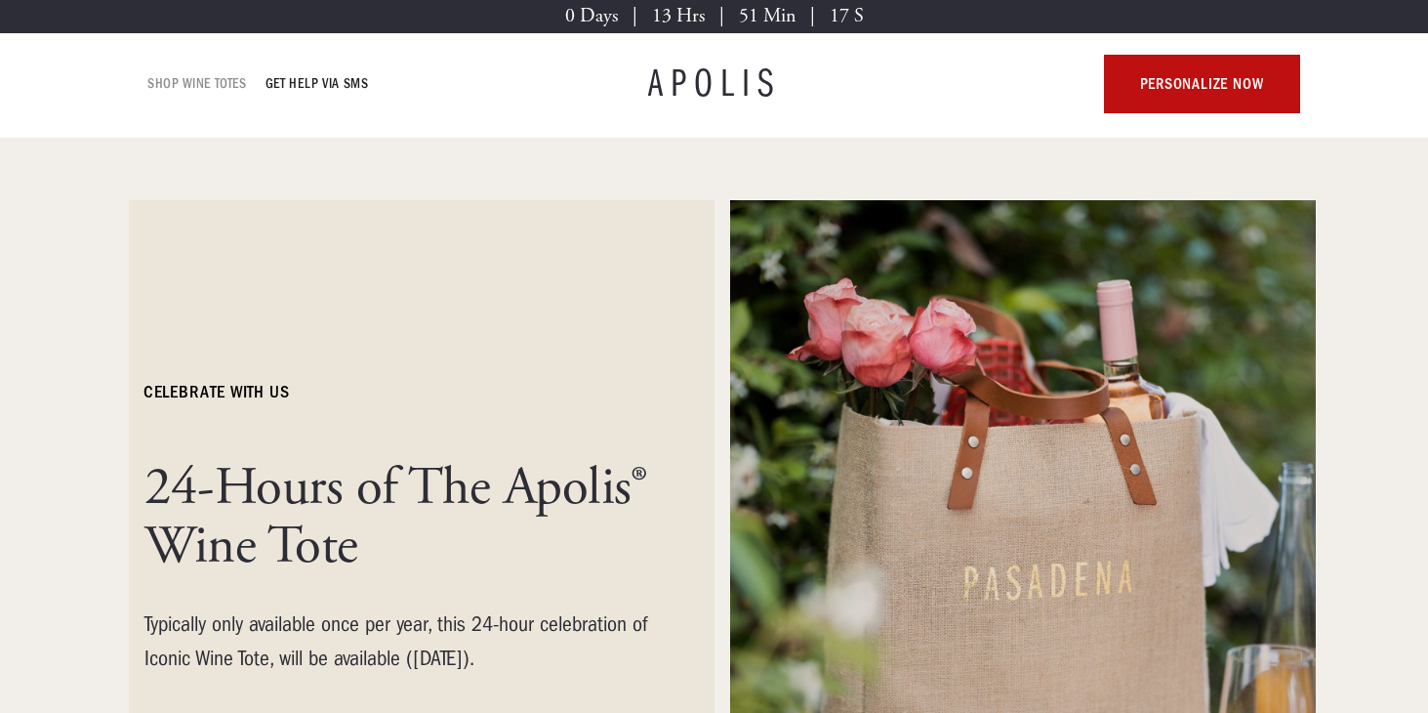
click at [190, 83] on link "Shop Wine Totes" at bounding box center [197, 83] width 99 height 23
